Goal: Book appointment/travel/reservation

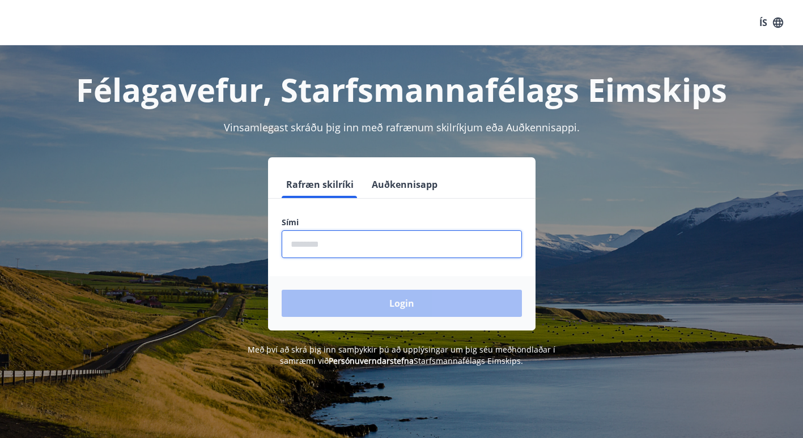
click at [343, 252] on input "phone" at bounding box center [402, 245] width 240 height 28
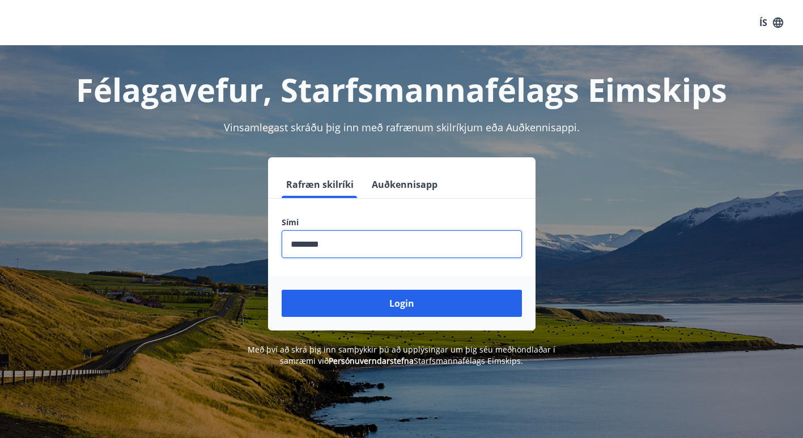
type input "********"
click at [282, 290] on button "Login" at bounding box center [402, 303] width 240 height 27
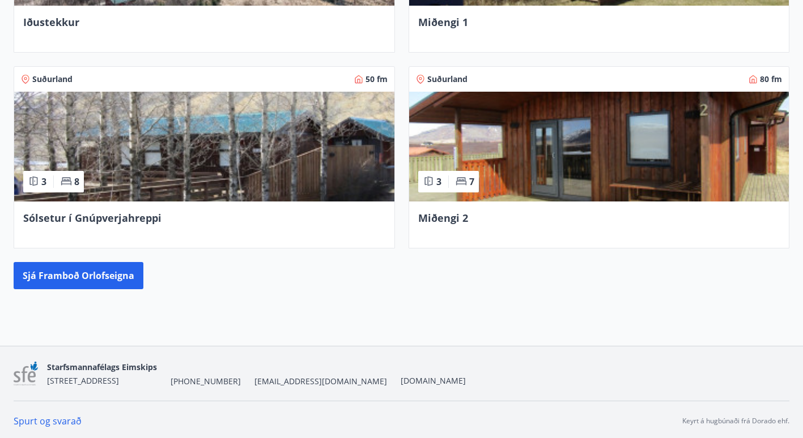
scroll to position [611, 0]
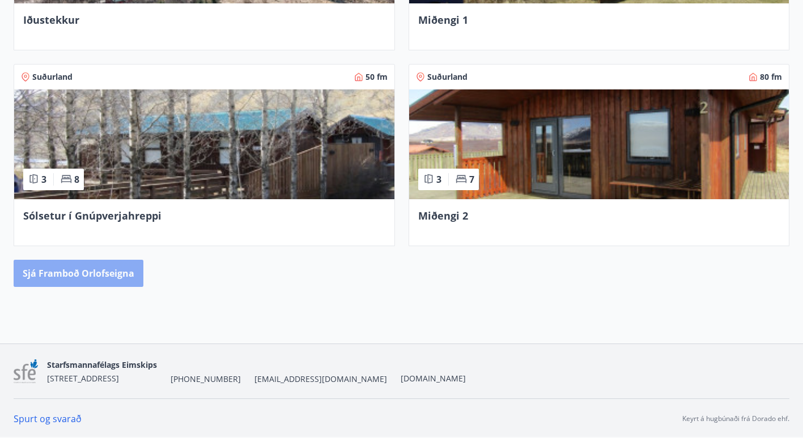
click at [79, 274] on button "Sjá framboð orlofseigna" at bounding box center [79, 273] width 130 height 27
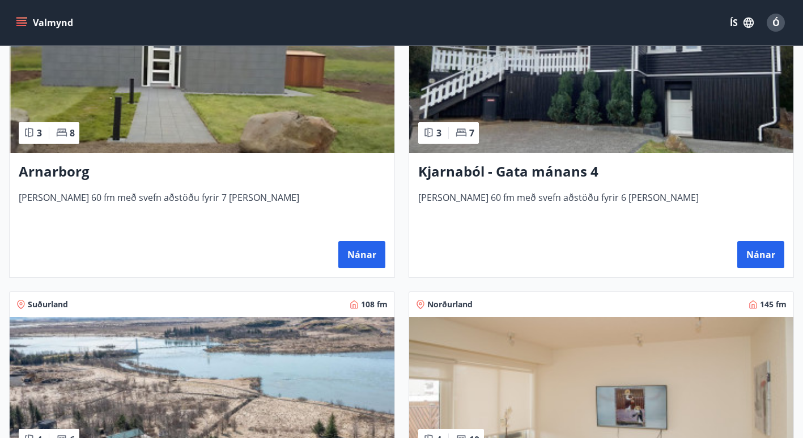
scroll to position [884, 0]
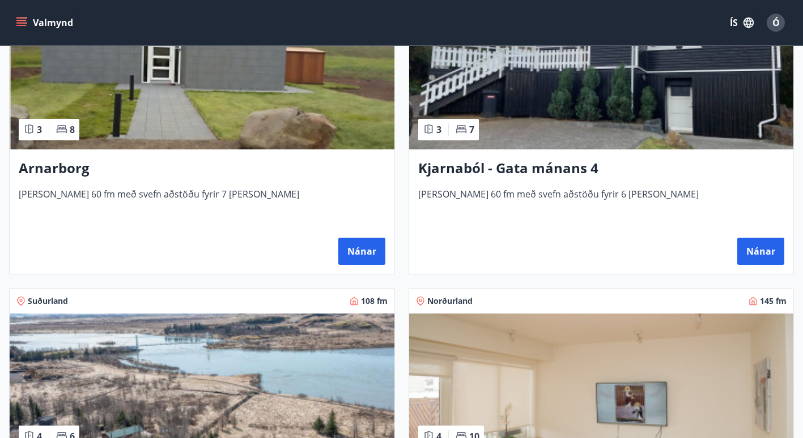
click at [482, 171] on h3 "Kjarnaból - Gata mánans 4" at bounding box center [601, 169] width 366 height 20
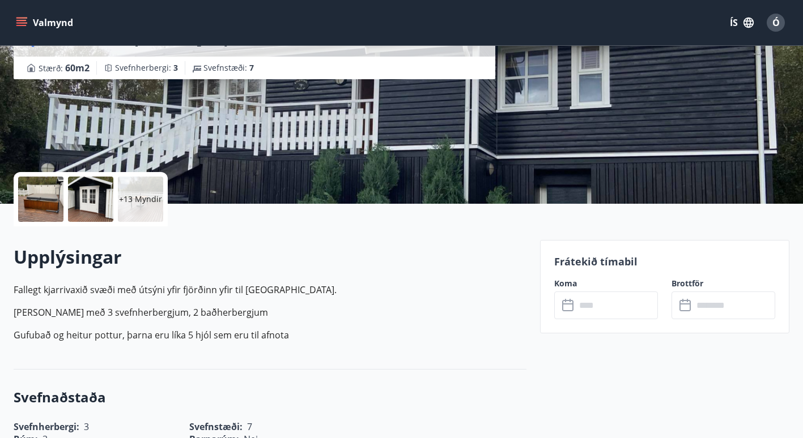
scroll to position [159, 0]
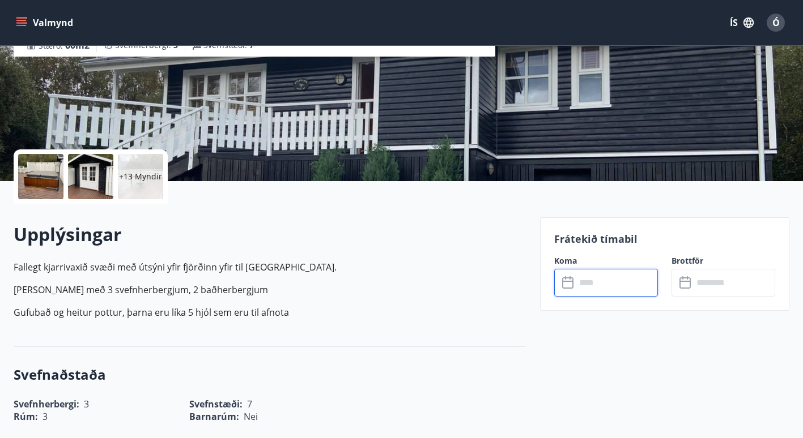
click at [625, 280] on input "text" at bounding box center [617, 283] width 82 height 28
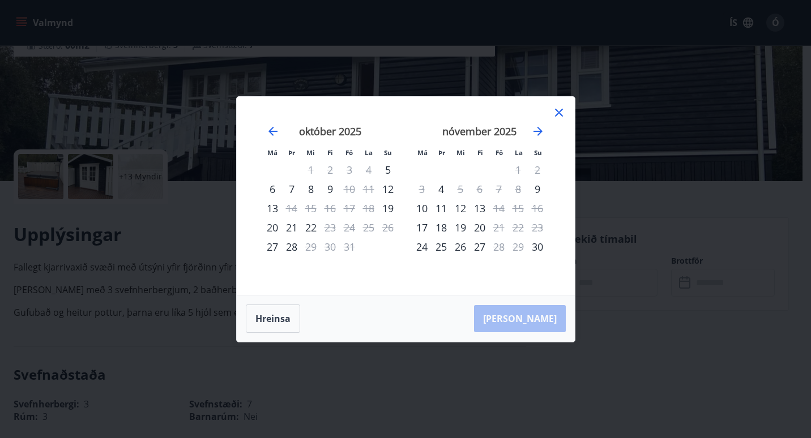
click at [557, 118] on icon at bounding box center [559, 113] width 14 height 14
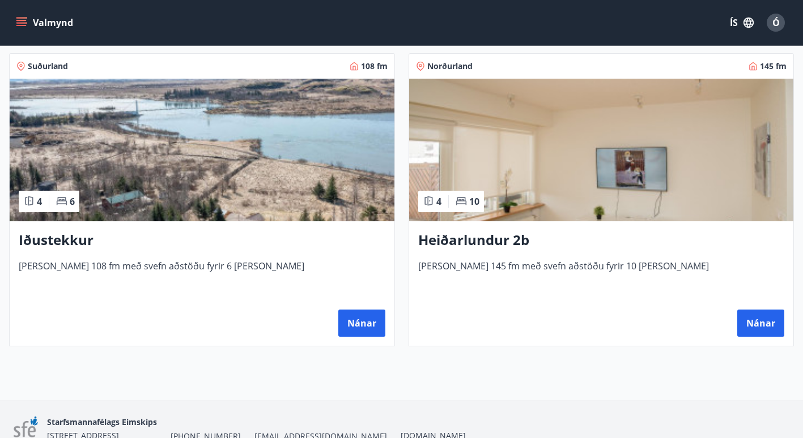
scroll to position [1121, 0]
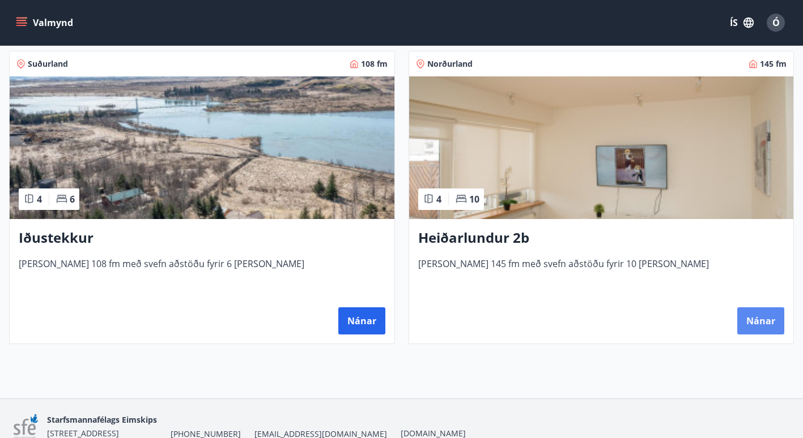
click at [752, 322] on button "Nánar" at bounding box center [760, 321] width 47 height 27
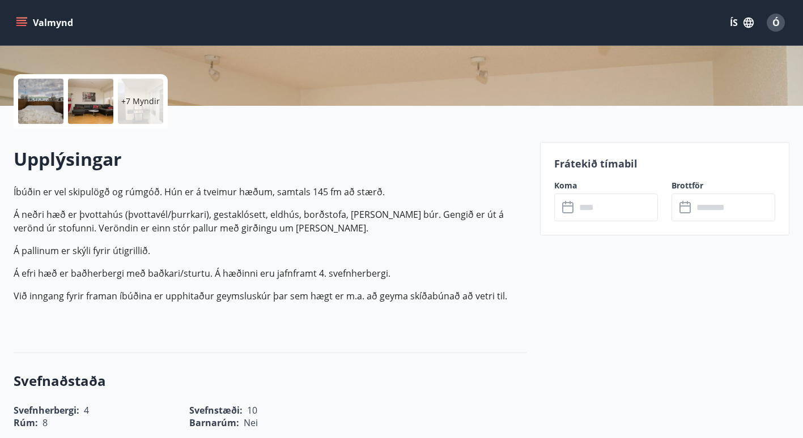
scroll to position [278, 0]
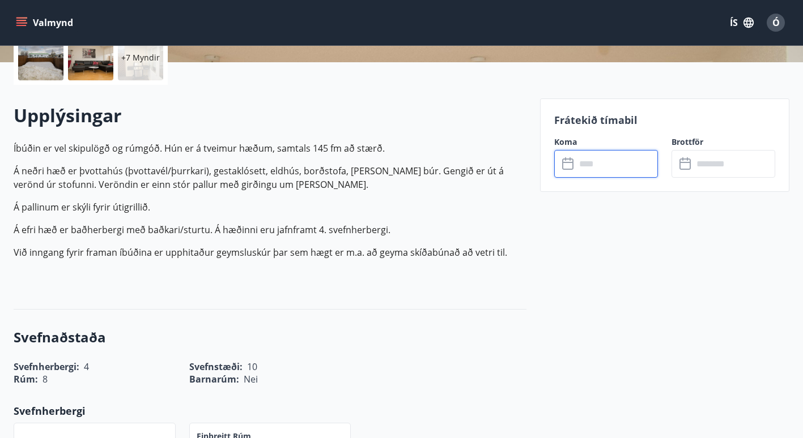
click at [612, 159] on input "text" at bounding box center [617, 164] width 82 height 28
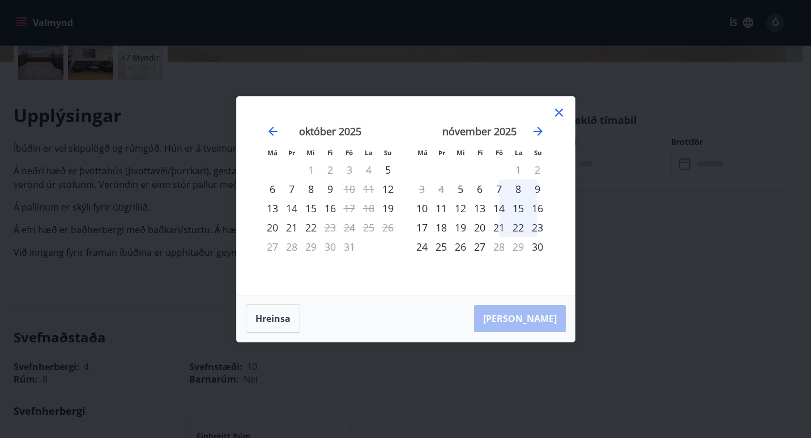
click at [557, 112] on icon at bounding box center [559, 113] width 14 height 14
